Goal: Register for event/course

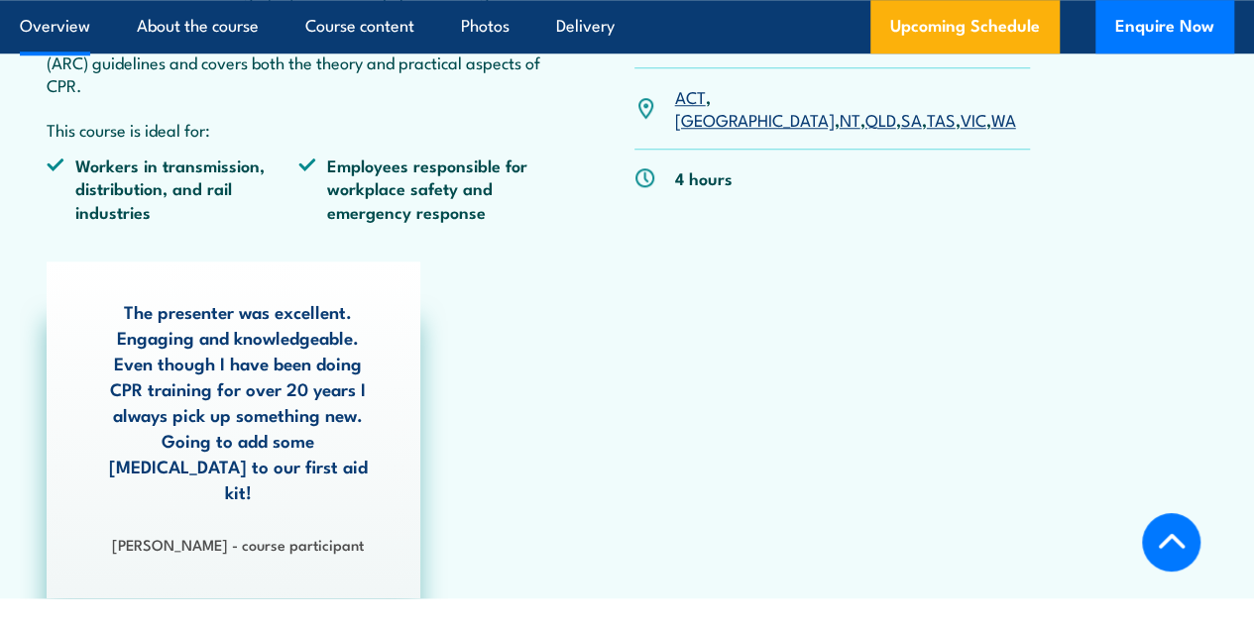
scroll to position [840, 0]
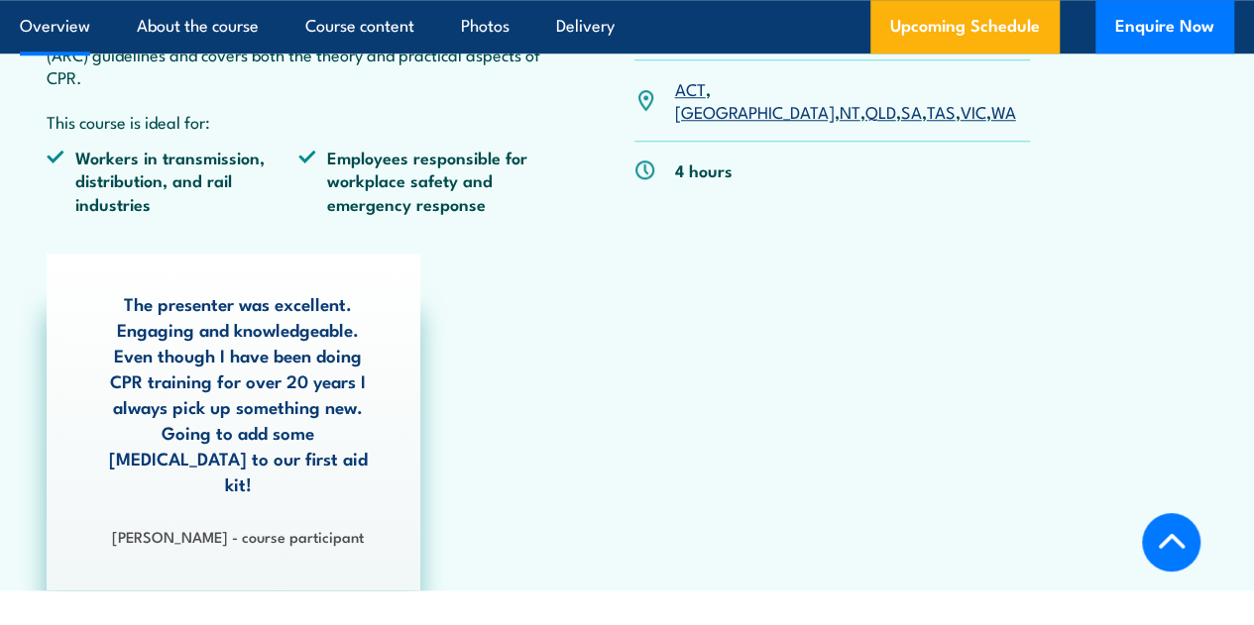
click at [865, 123] on link "QLD" at bounding box center [880, 111] width 31 height 24
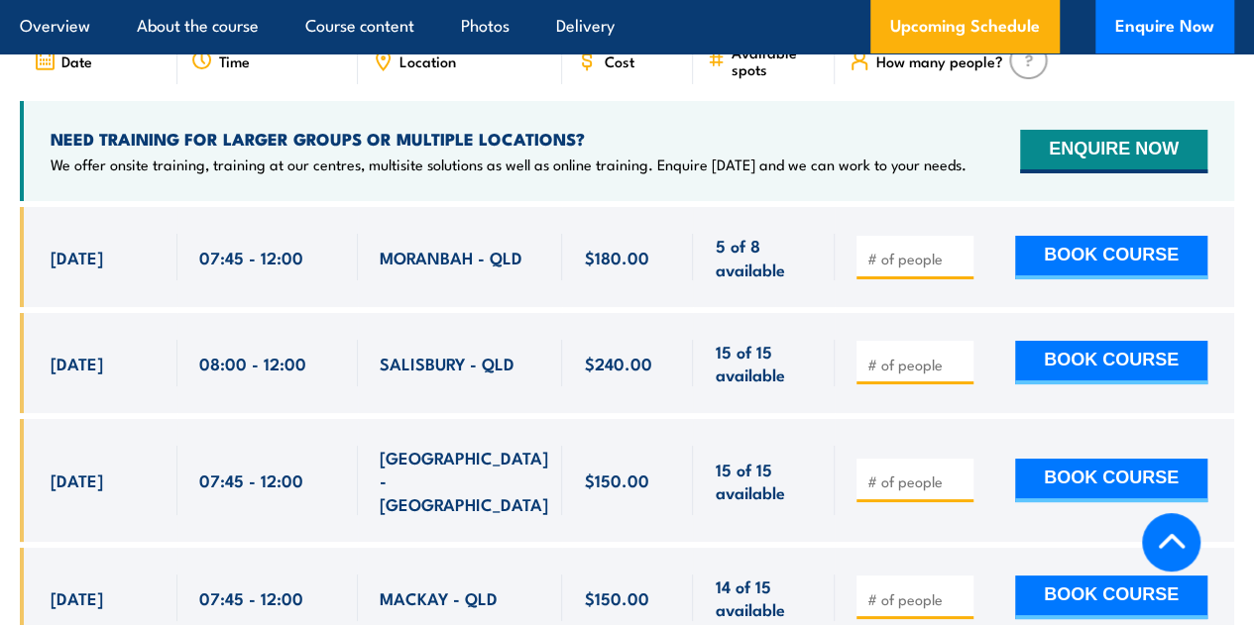
scroll to position [3437, 0]
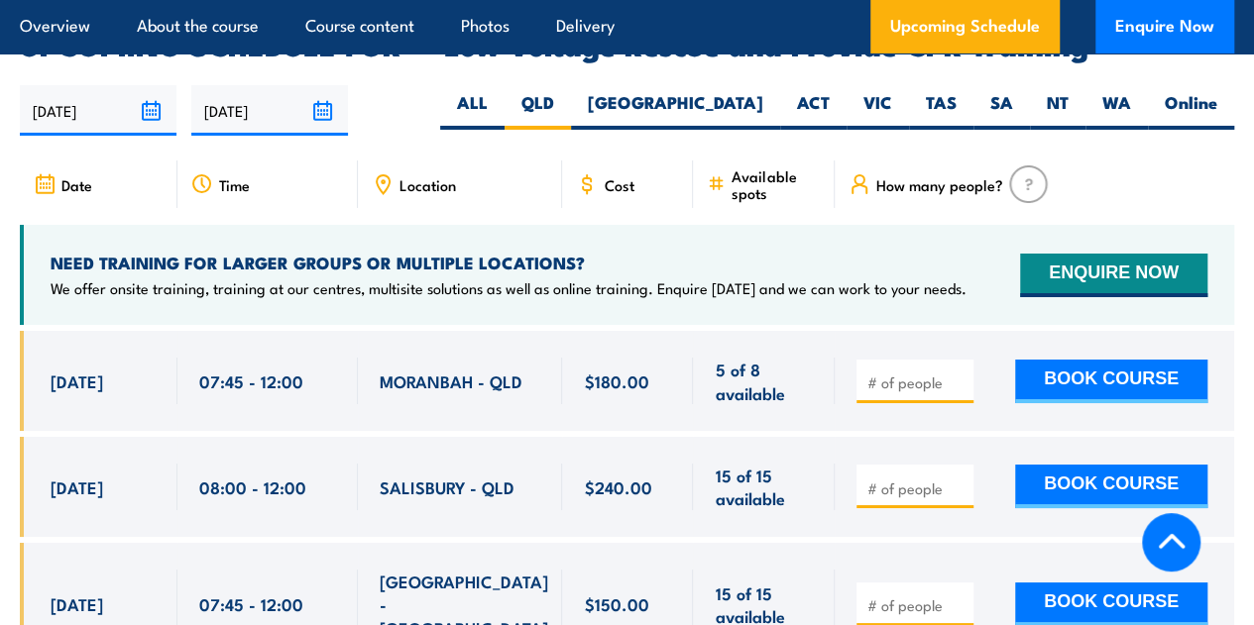
click at [406, 179] on div "Date Time Location Cost" at bounding box center [627, 193] width 1214 height 64
click at [406, 176] on span "Location" at bounding box center [427, 184] width 56 height 17
click at [504, 91] on label "ALL" at bounding box center [472, 110] width 64 height 39
click at [500, 91] on input "ALL" at bounding box center [494, 97] width 13 height 13
radio input "true"
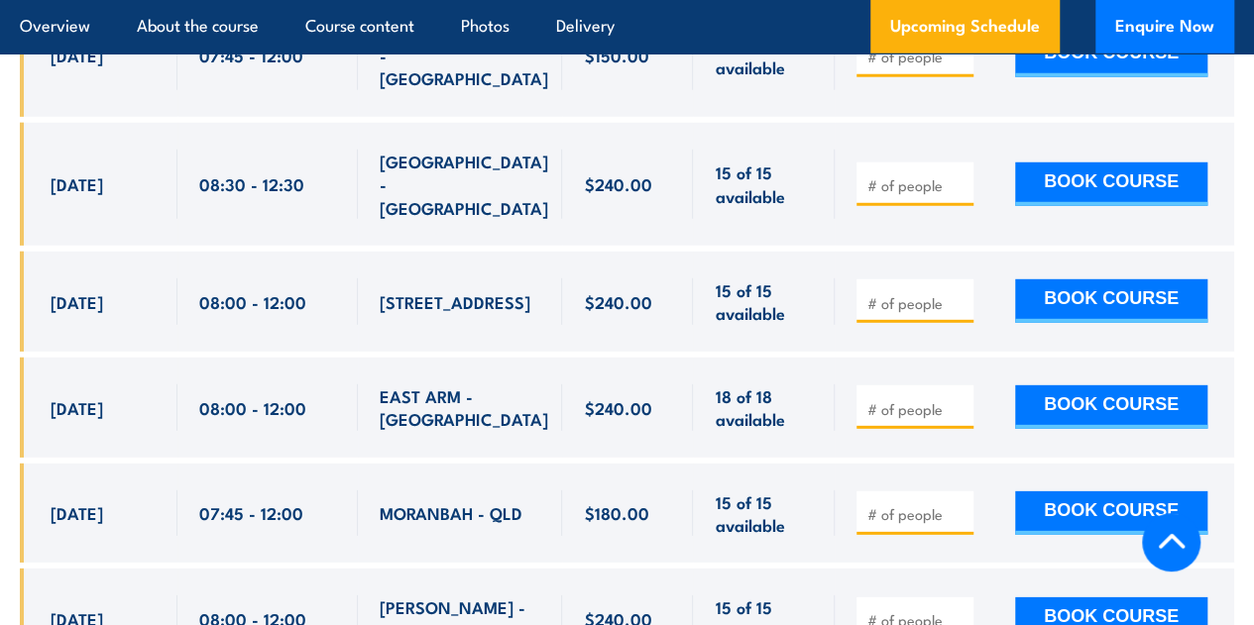
scroll to position [6509, 0]
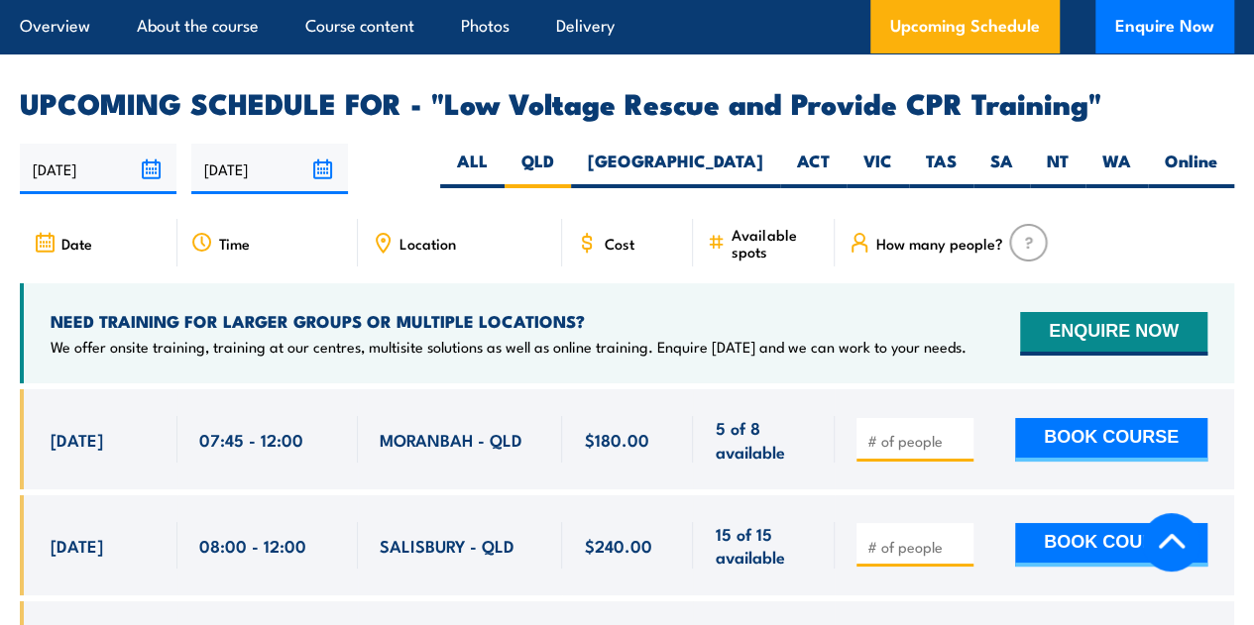
scroll to position [3536, 0]
